Goal: Find specific page/section

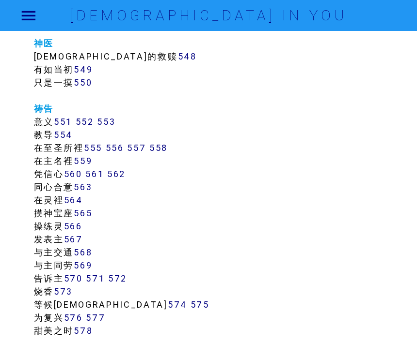
scroll to position [3446, 0]
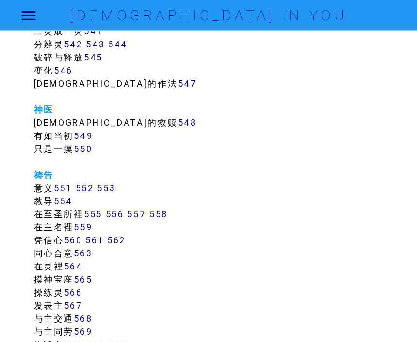
scroll to position [3379, 0]
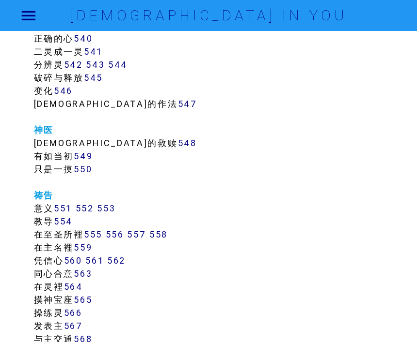
scroll to position [3361, 0]
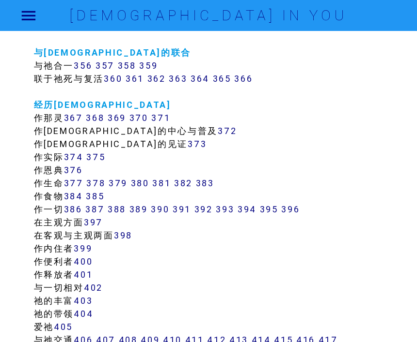
scroll to position [1890, 0]
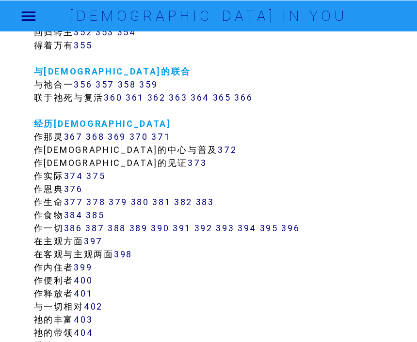
click at [79, 184] on link "376" at bounding box center [73, 188] width 19 height 11
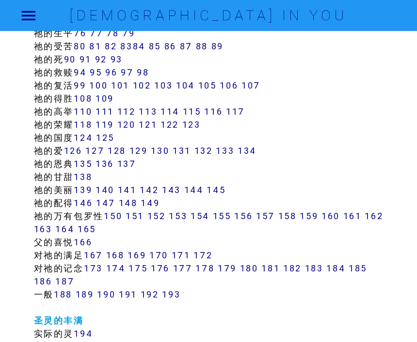
scroll to position [611, 0]
